Goal: Information Seeking & Learning: Learn about a topic

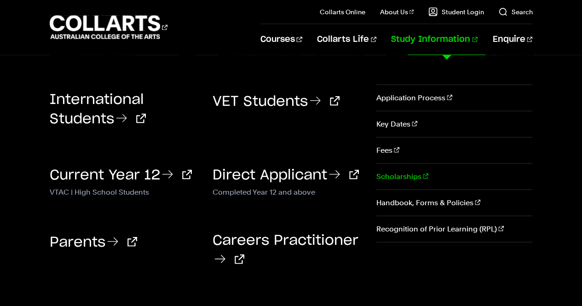
scroll to position [2737, 0]
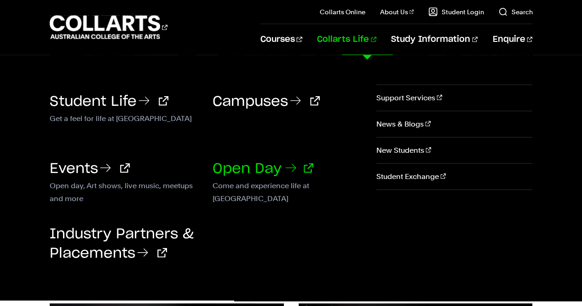
click at [252, 166] on link "Open Day" at bounding box center [263, 169] width 101 height 14
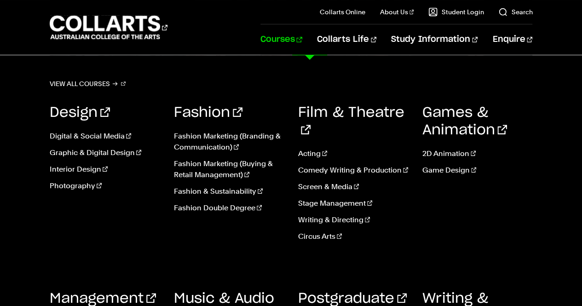
scroll to position [1901, 0]
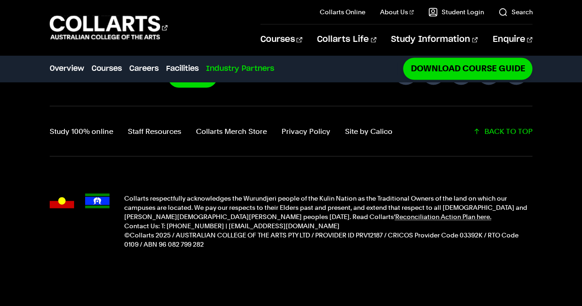
scroll to position [2511, 0]
